Goal: Task Accomplishment & Management: Complete application form

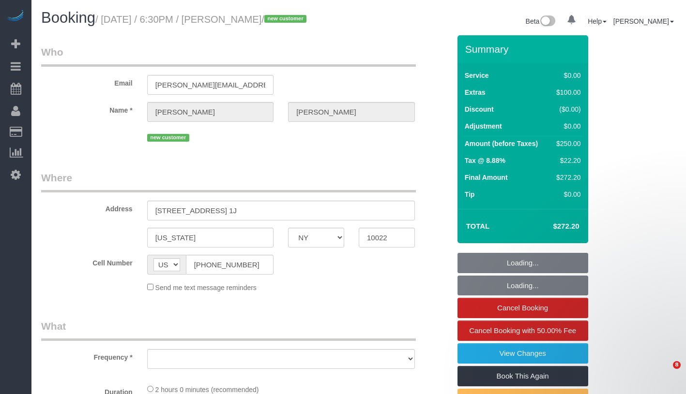
select select "NY"
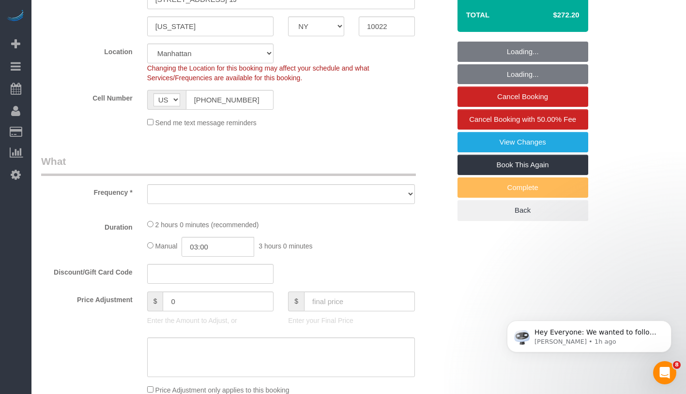
select select "number:66"
select select "number:90"
select select "number:15"
select select "number:6"
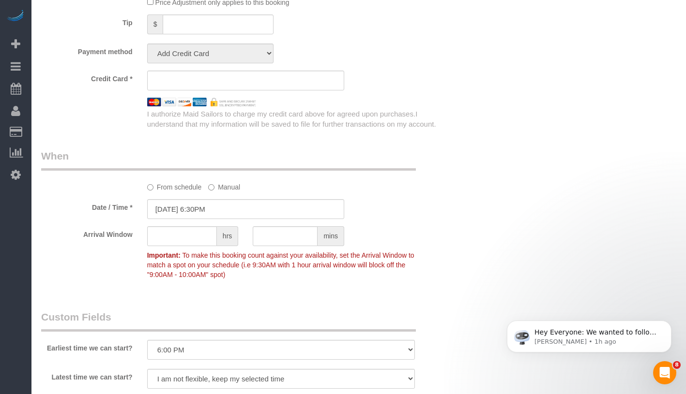
select select "object:1470"
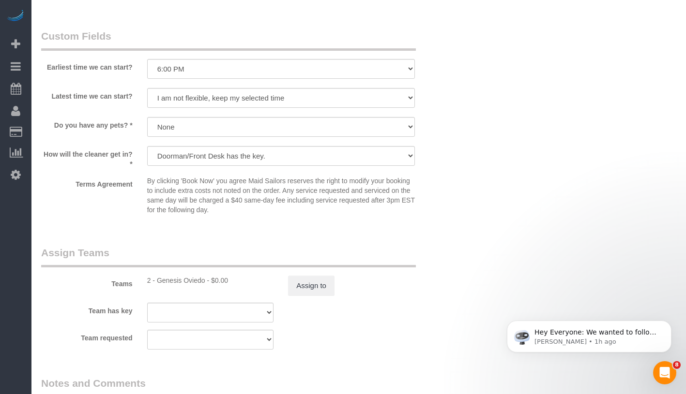
select select "string:stripe-pm_1SFGE14VGloSiKo78cp1AKh9"
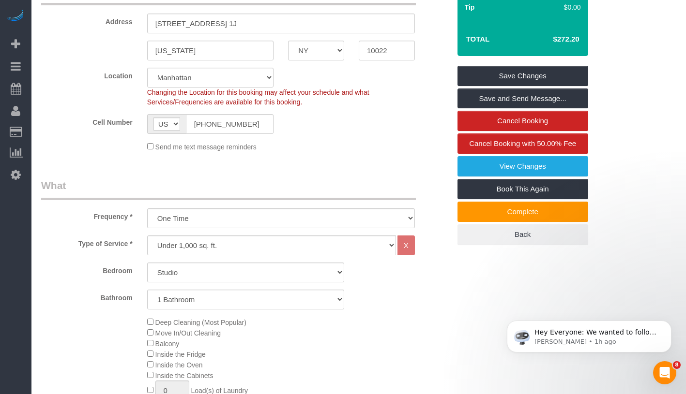
scroll to position [61, 0]
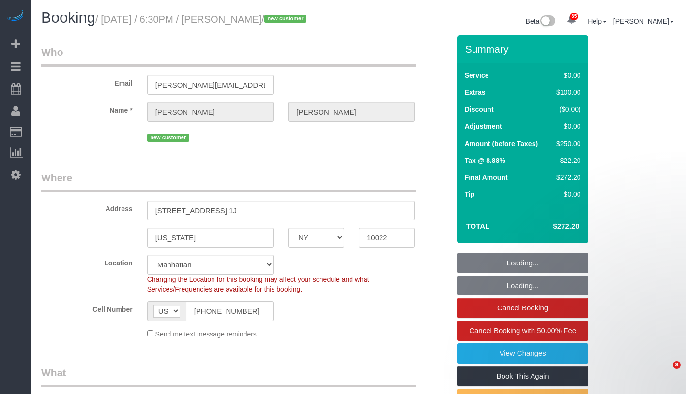
select select "NY"
select select "number:66"
select select "number:90"
select select "number:15"
select select "number:6"
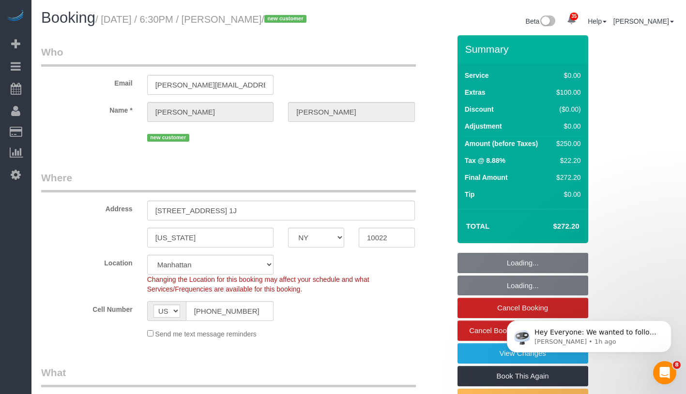
select select "object:970"
select select "string:stripe-pm_1SFGE14VGloSiKo78cp1AKh9"
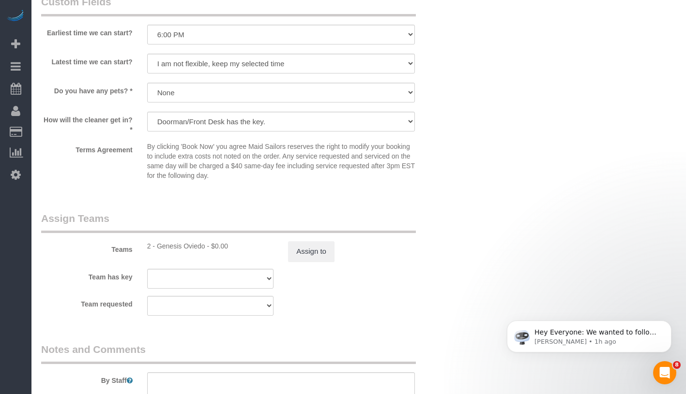
scroll to position [1125, 0]
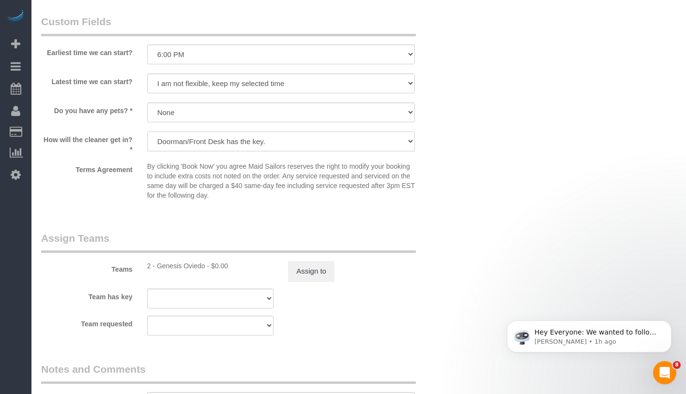
click at [156, 141] on select "We'll let you in. Doorman/Front Desk has the key. Other (Provide details)" at bounding box center [281, 142] width 268 height 20
click at [147, 132] on select "We'll let you in. Doorman/Front Desk has the key. Other (Provide details)" at bounding box center [281, 142] width 268 height 20
